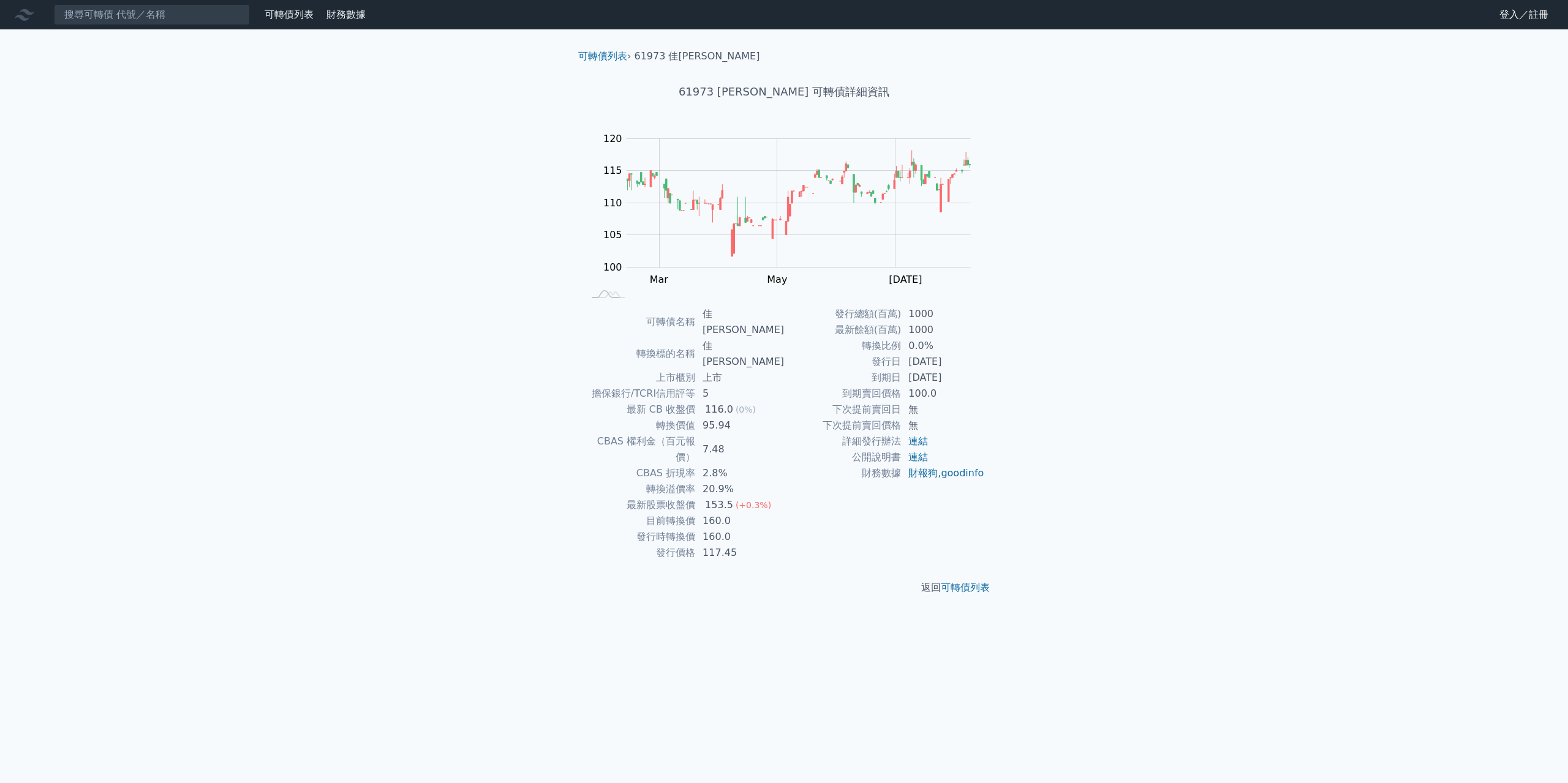
drag, startPoint x: 1253, startPoint y: 388, endPoint x: 1253, endPoint y: 373, distance: 15.0
click at [1253, 388] on div "可轉債列表 財務數據 可轉債列表 財務數據 登入／註冊 登入／註冊 可轉債列表 › 61973 佳必琪三 61973 佳必琪三 可轉債詳細資訊 Zoom Ou…" at bounding box center [784, 391] width 1568 height 783
drag, startPoint x: 741, startPoint y: 504, endPoint x: 857, endPoint y: 557, distance: 127.5
click at [692, 545] on tr "發行價格 117.45" at bounding box center [683, 553] width 201 height 16
click at [898, 593] on div "可轉債列表 財務數據 可轉債列表 財務數據 登入／註冊 登入／註冊 可轉債列表 › 61973 佳必琪三 61973 佳必琪三 可轉債詳細資訊 Zoom Ou…" at bounding box center [784, 391] width 1568 height 783
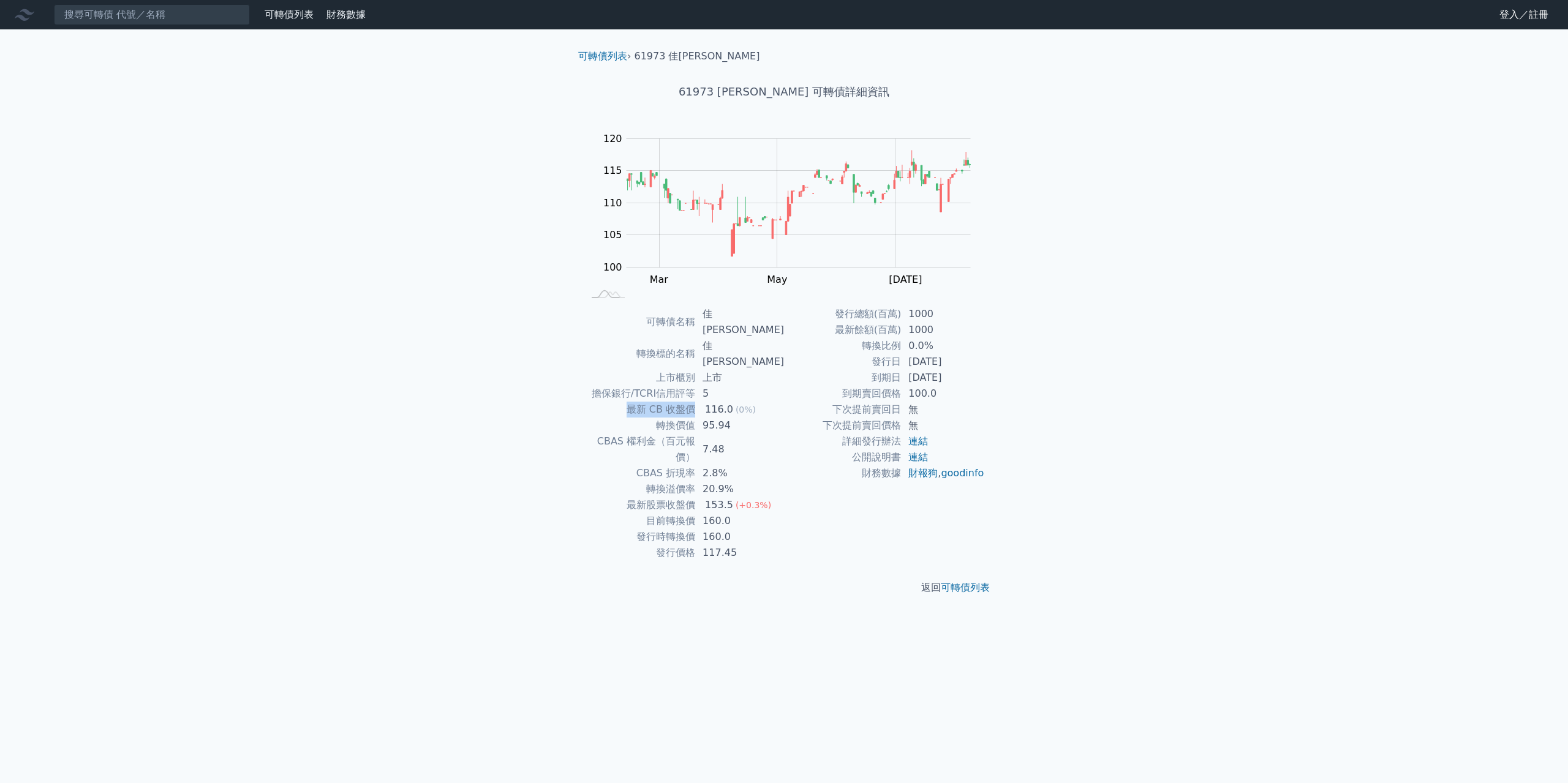
drag, startPoint x: 703, startPoint y: 371, endPoint x: 769, endPoint y: 372, distance: 66.0
click at [754, 369] on tbody "可轉債名稱 佳必琪三 轉換標的名稱 佳必琪 上市櫃別 上市 擔保銀行/TCRI信用評等 5 最新 CB 收盤價 116.0 (0%) 轉換價值 95.94 C…" at bounding box center [683, 434] width 201 height 255
click at [1119, 475] on div "可轉債列表 財務數據 可轉債列表 財務數據 登入／註冊 登入／註冊 可轉債列表 › 61973 佳必琪三 61973 佳必琪三 可轉債詳細資訊 Zoom Ou…" at bounding box center [784, 391] width 1568 height 783
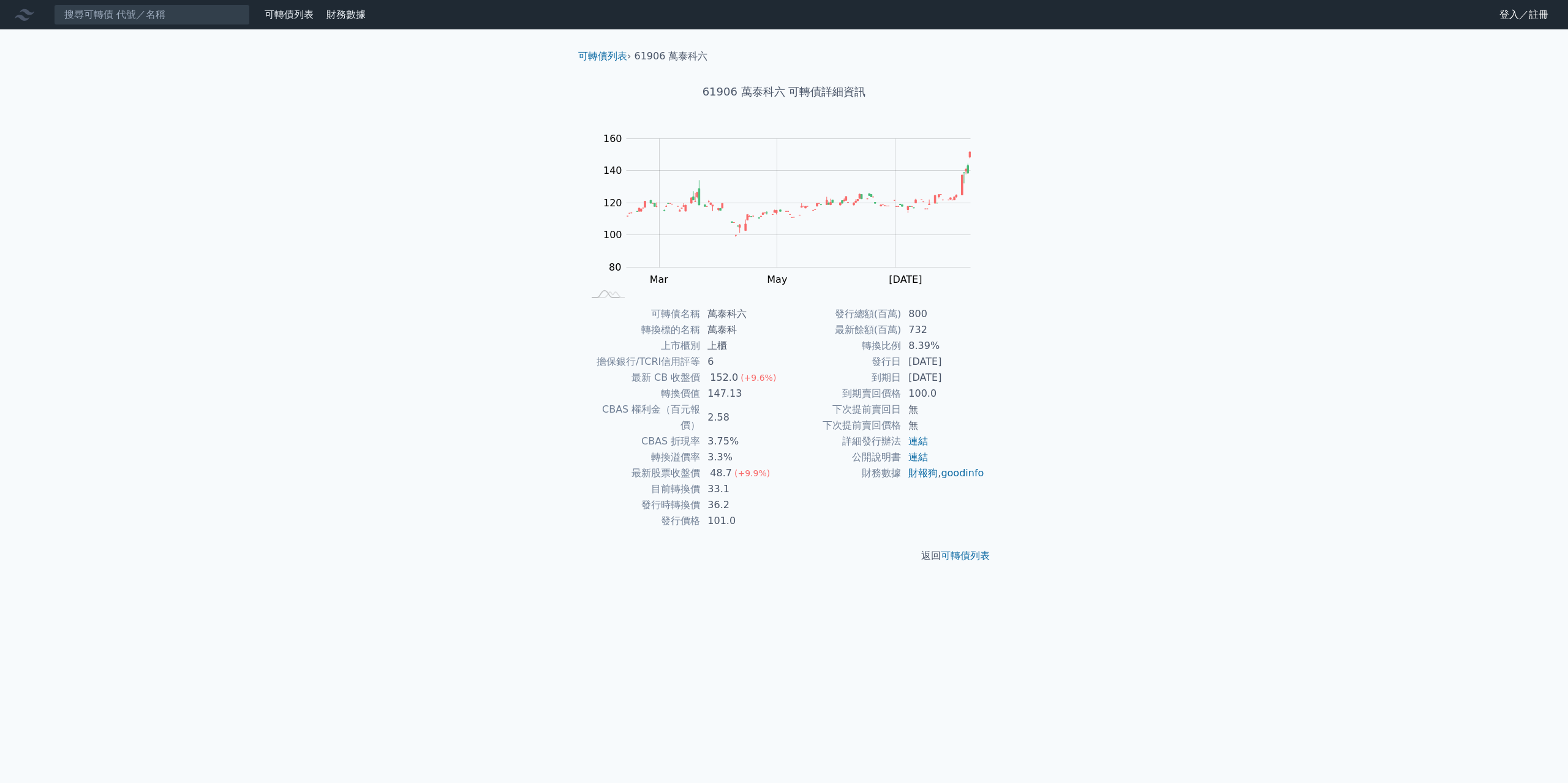
click at [307, 325] on div "可轉債列表 財務數據 可轉債列表 財務數據 登入／註冊 登入／註冊 可轉債列表 › 61906 萬泰科六 61906 萬泰科六 可轉債詳細資訊 Zoom Ou…" at bounding box center [784, 391] width 1568 height 783
